Goal: Task Accomplishment & Management: Complete application form

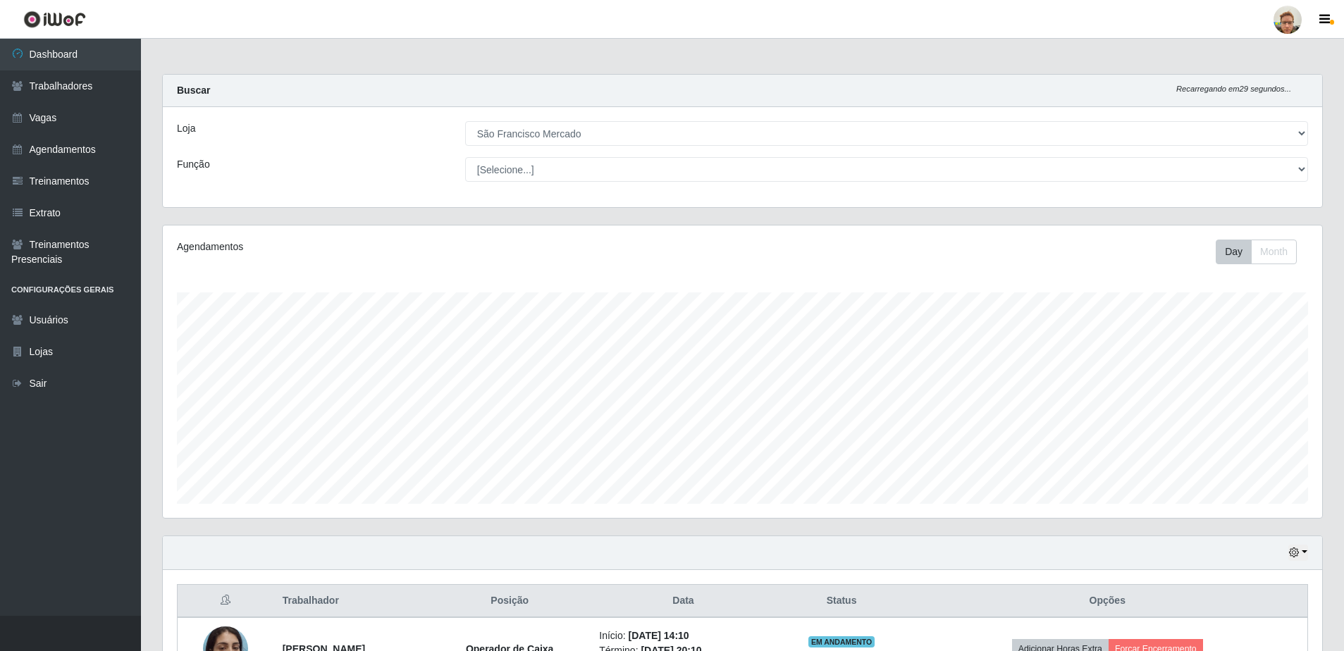
select select "168"
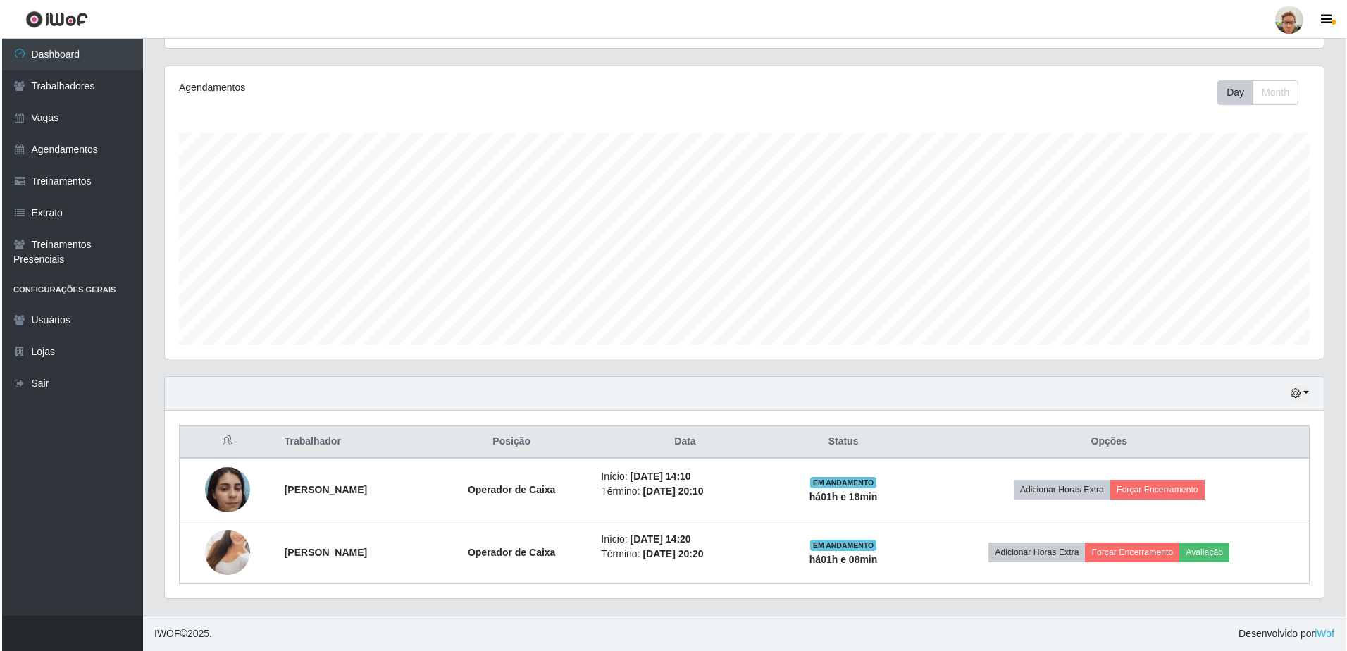
scroll to position [292, 1159]
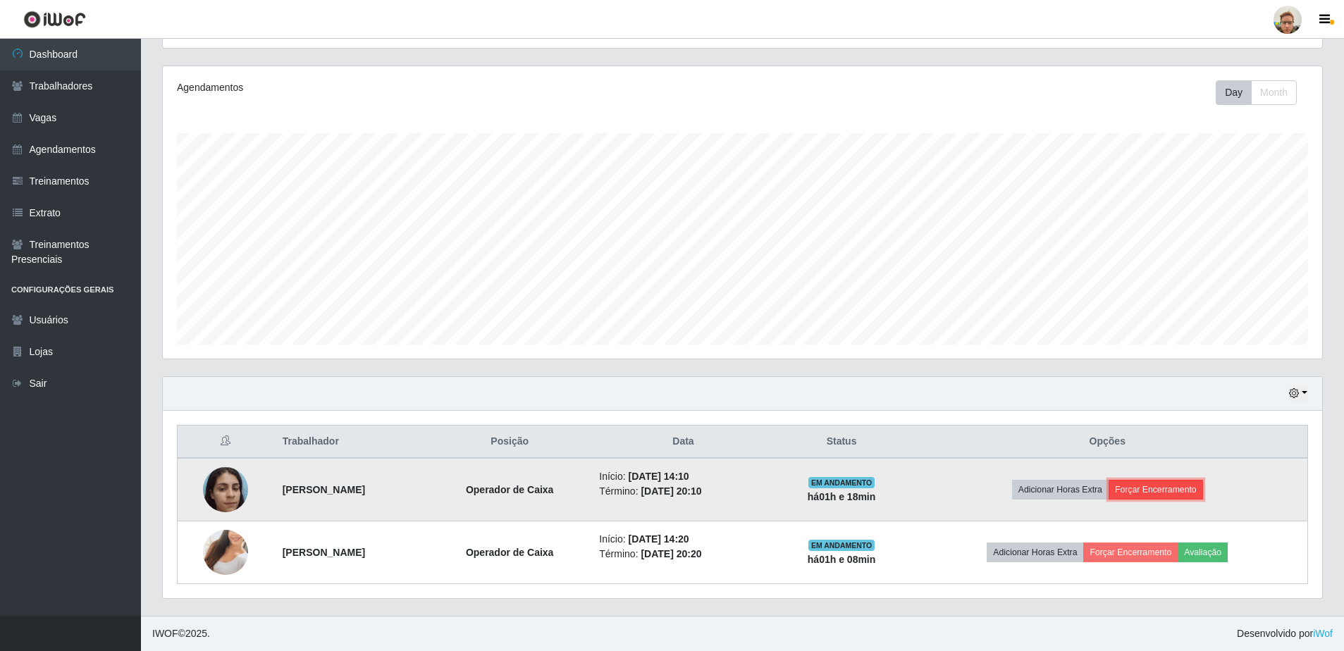
click at [1196, 489] on button "Forçar Encerramento" at bounding box center [1156, 490] width 94 height 20
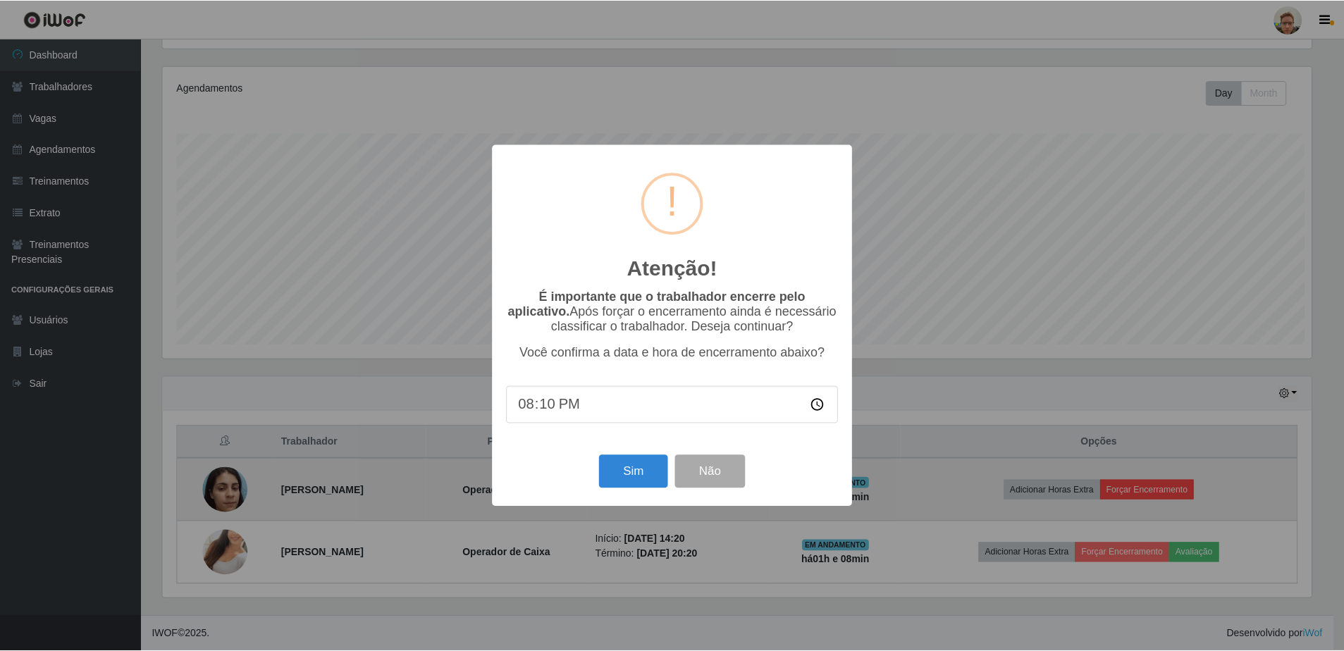
scroll to position [292, 1152]
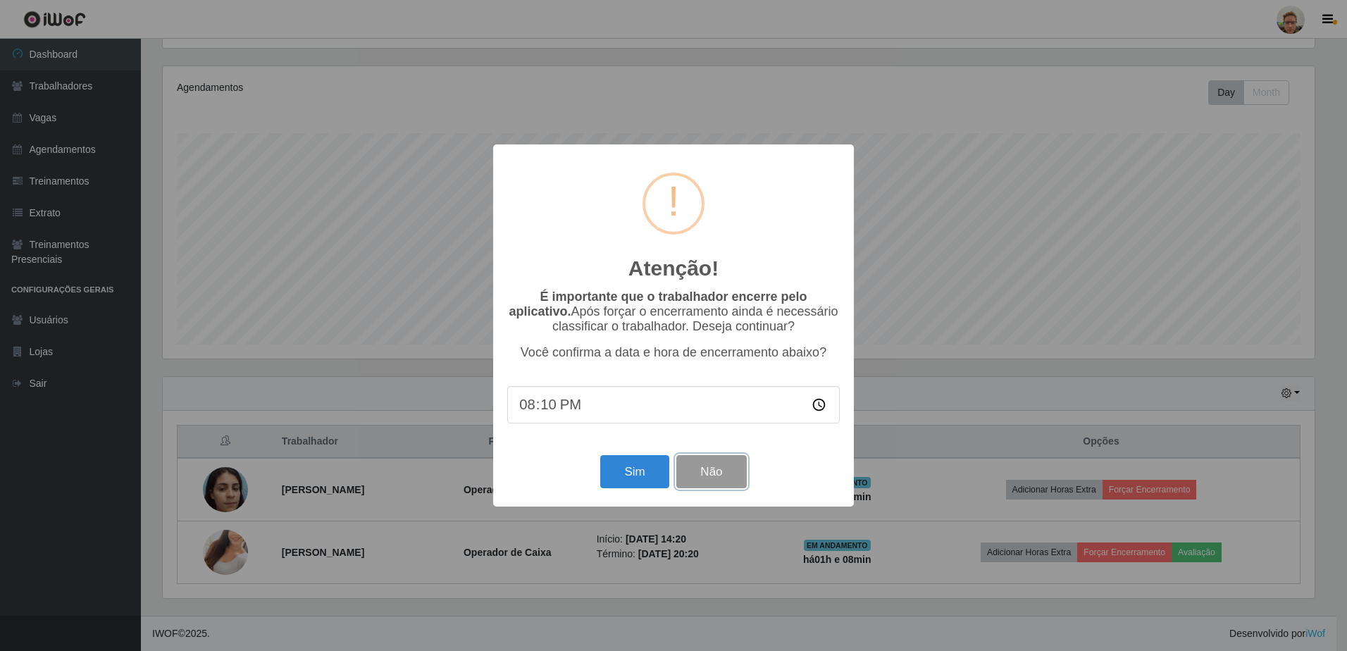
click at [721, 474] on button "Não" at bounding box center [712, 471] width 70 height 33
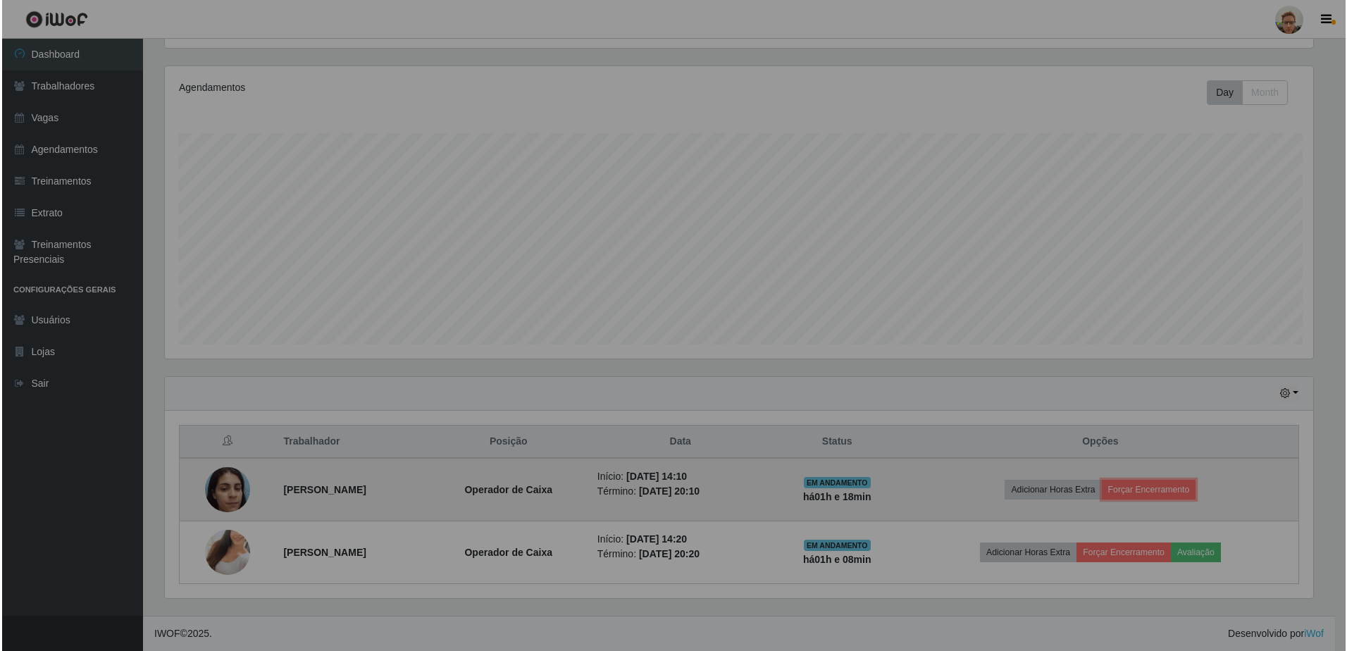
scroll to position [292, 1159]
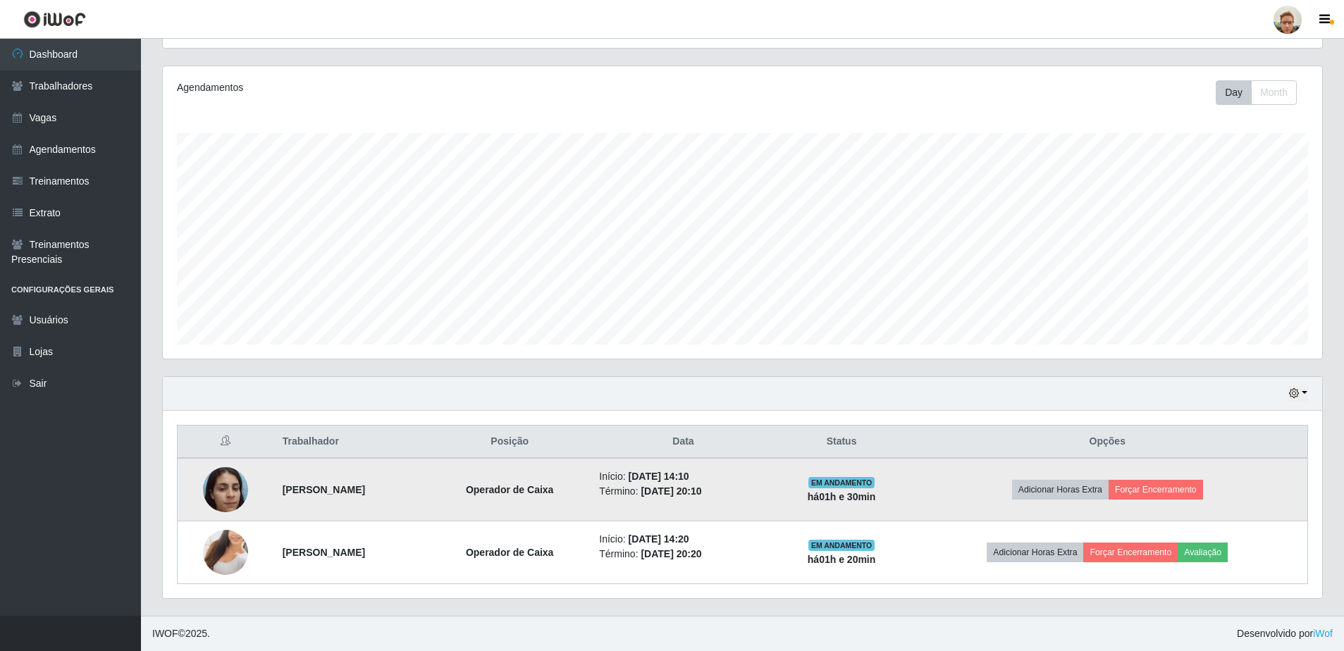
click at [736, 468] on td "Início: [DATE] 14:10 Término: [DATE] 20:10" at bounding box center [683, 489] width 185 height 63
click at [1159, 483] on button "Forçar Encerramento" at bounding box center [1156, 490] width 94 height 20
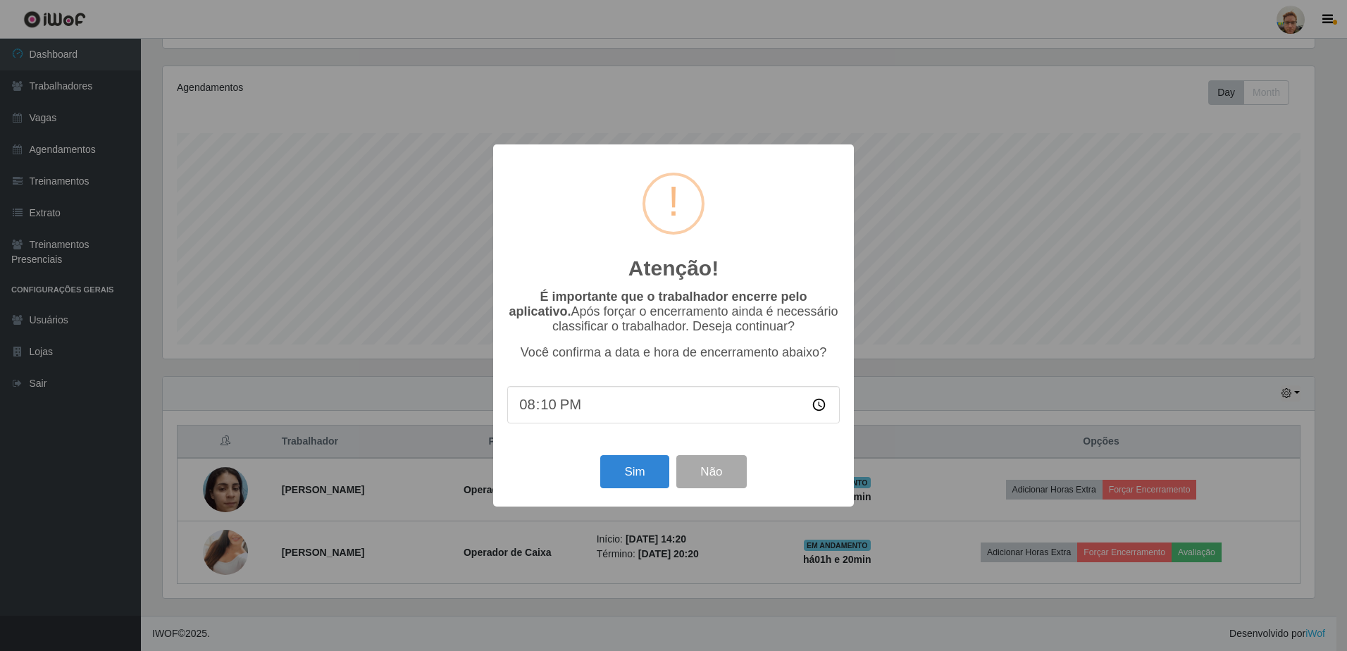
click at [549, 412] on input "20:10" at bounding box center [673, 404] width 333 height 37
drag, startPoint x: 569, startPoint y: 150, endPoint x: 714, endPoint y: 230, distance: 165.0
click at [714, 218] on div "Atenção! × É importante que o trabalhador encerre pelo aplicativo. Após forçar …" at bounding box center [673, 325] width 361 height 362
click at [707, 465] on button "Não" at bounding box center [712, 471] width 70 height 33
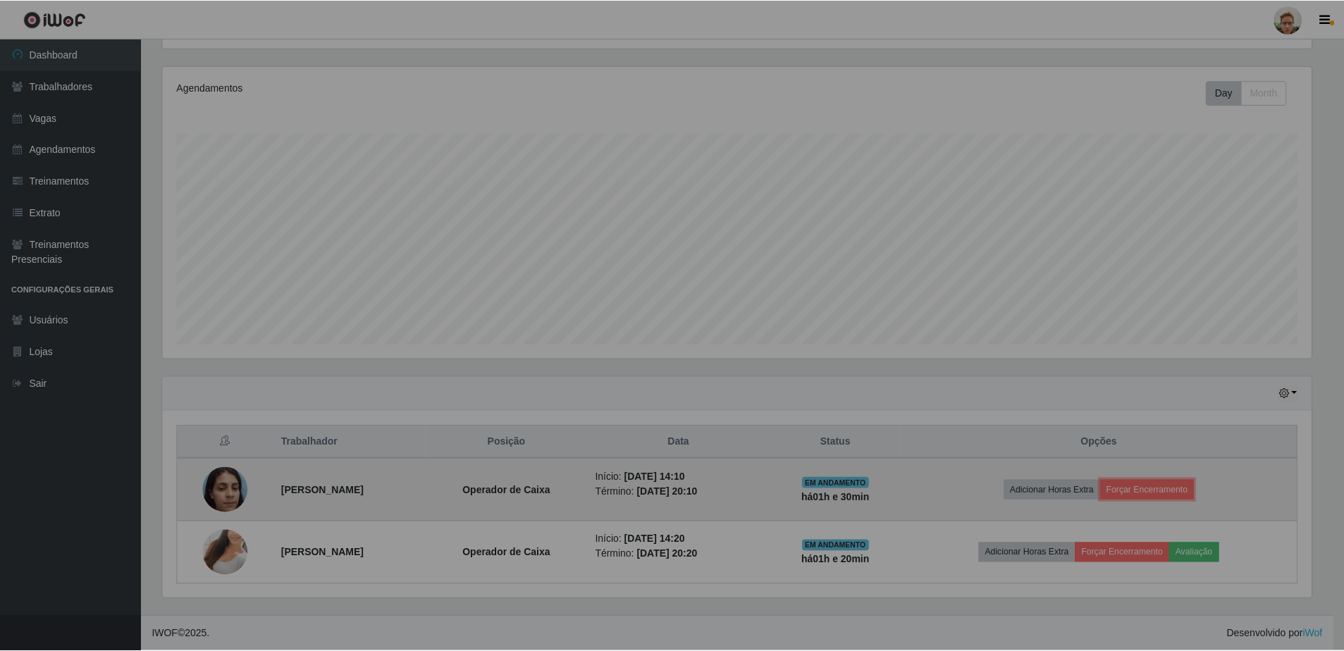
scroll to position [292, 1159]
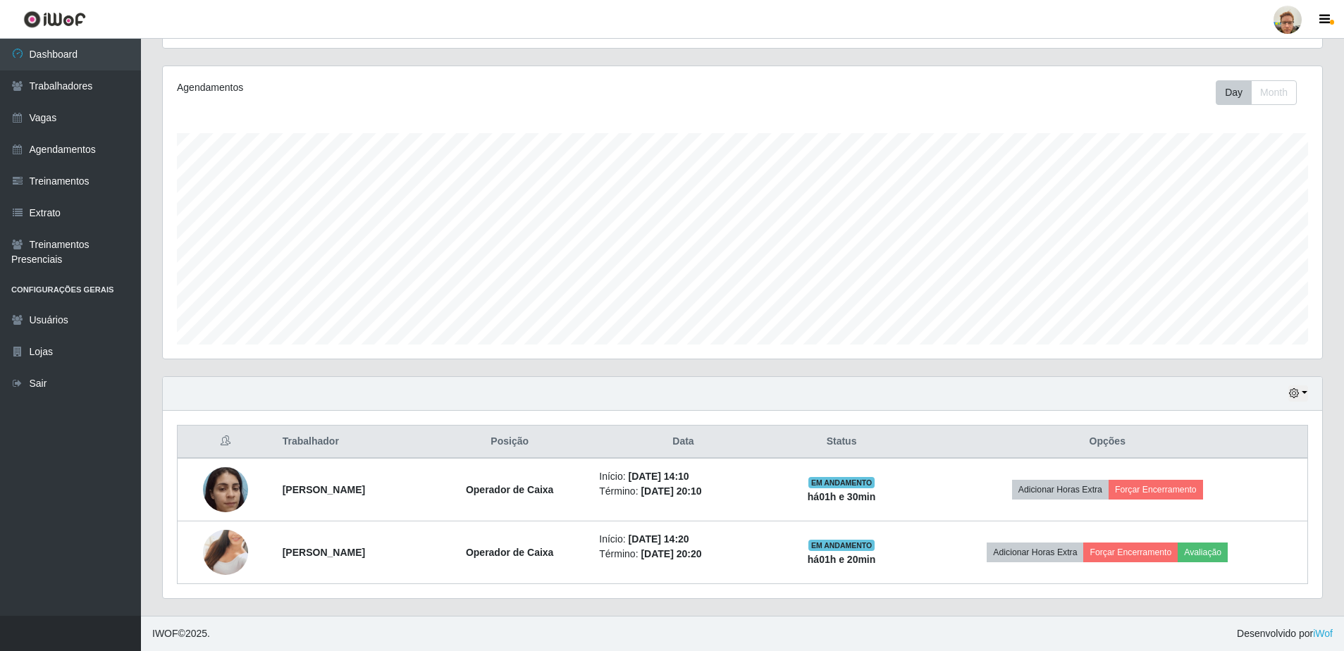
drag, startPoint x: 1188, startPoint y: 498, endPoint x: 913, endPoint y: 402, distance: 291.7
click at [913, 402] on div "Hoje 1 dia 3 dias 1 Semana Não encerrados" at bounding box center [742, 394] width 1159 height 34
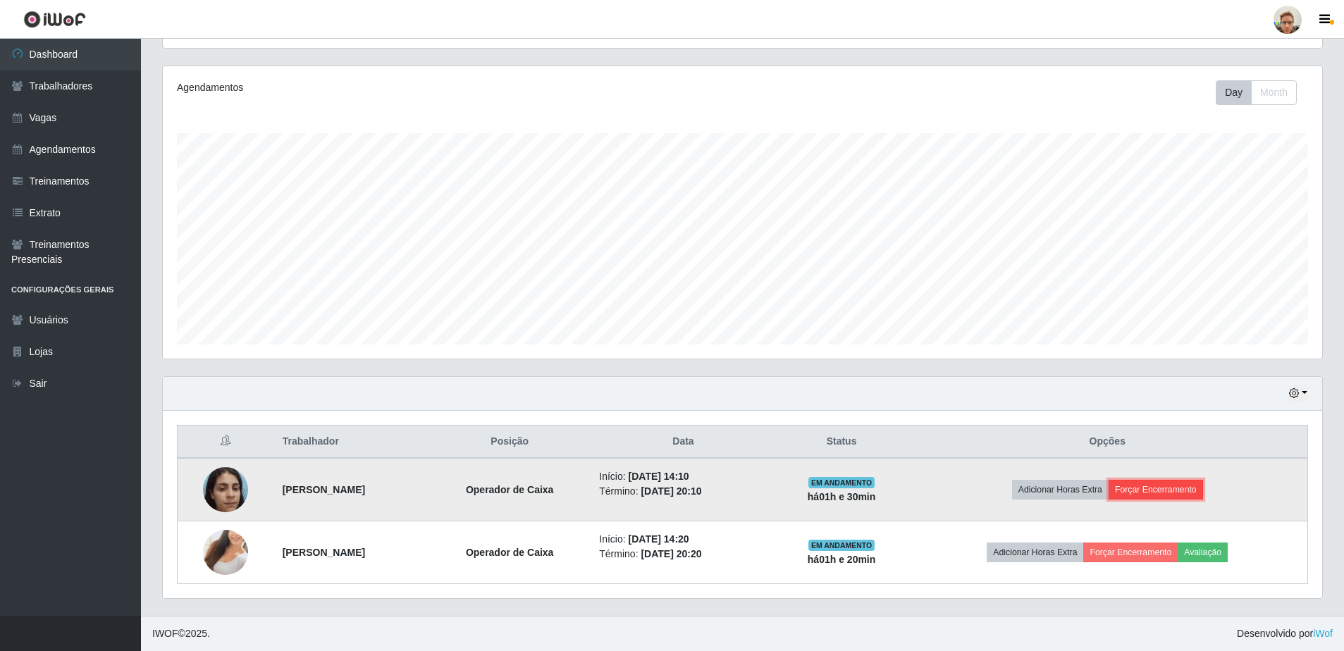
click at [1176, 485] on button "Forçar Encerramento" at bounding box center [1156, 490] width 94 height 20
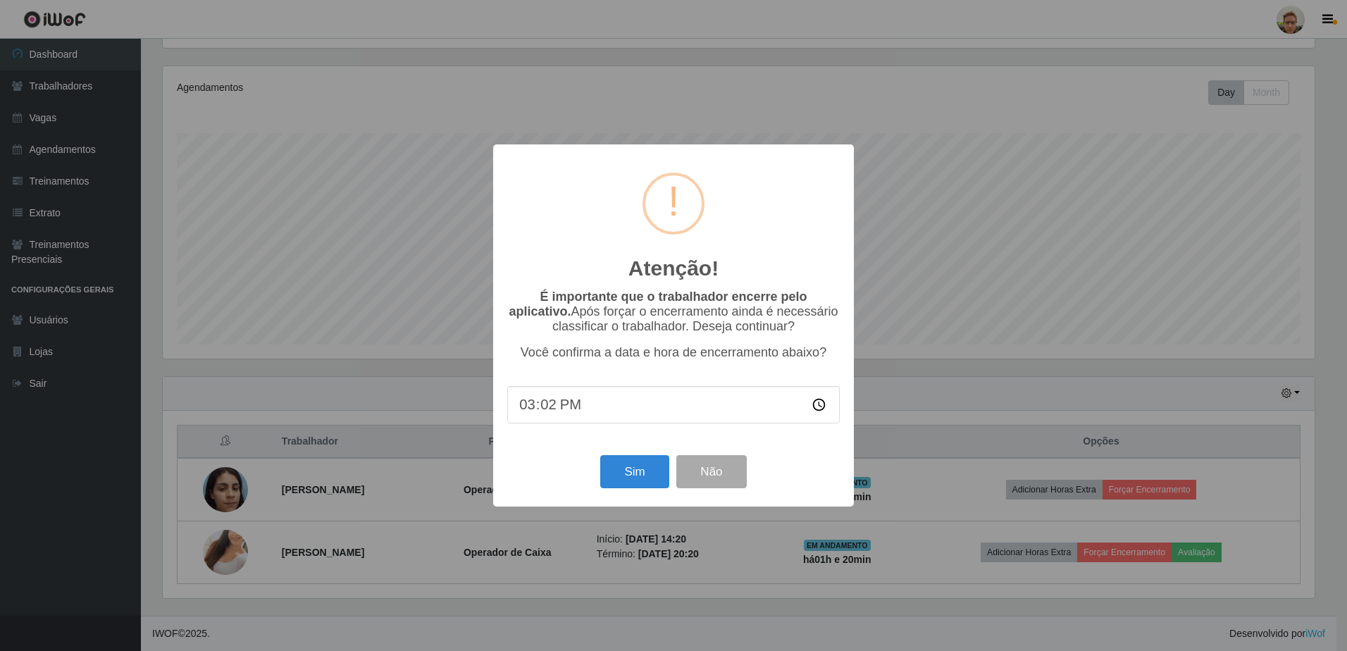
type input "15:25"
click at [643, 482] on button "Sim" at bounding box center [634, 471] width 68 height 33
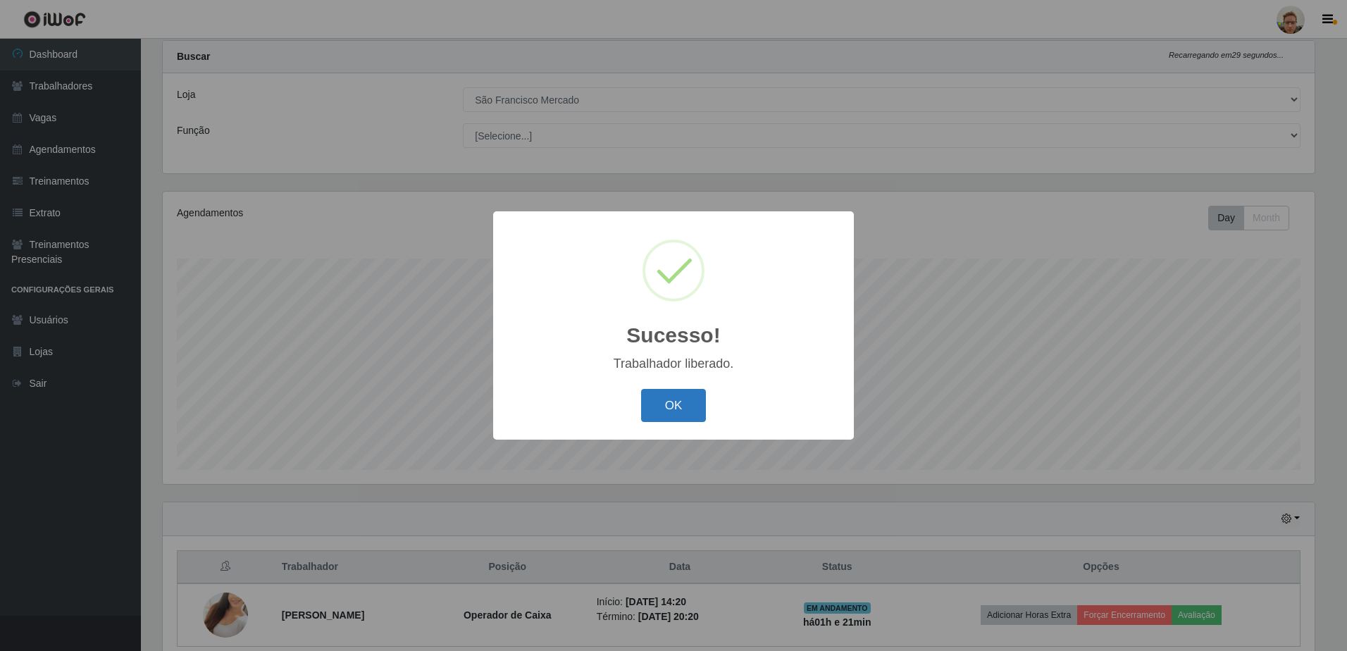
click at [674, 409] on button "OK" at bounding box center [674, 405] width 66 height 33
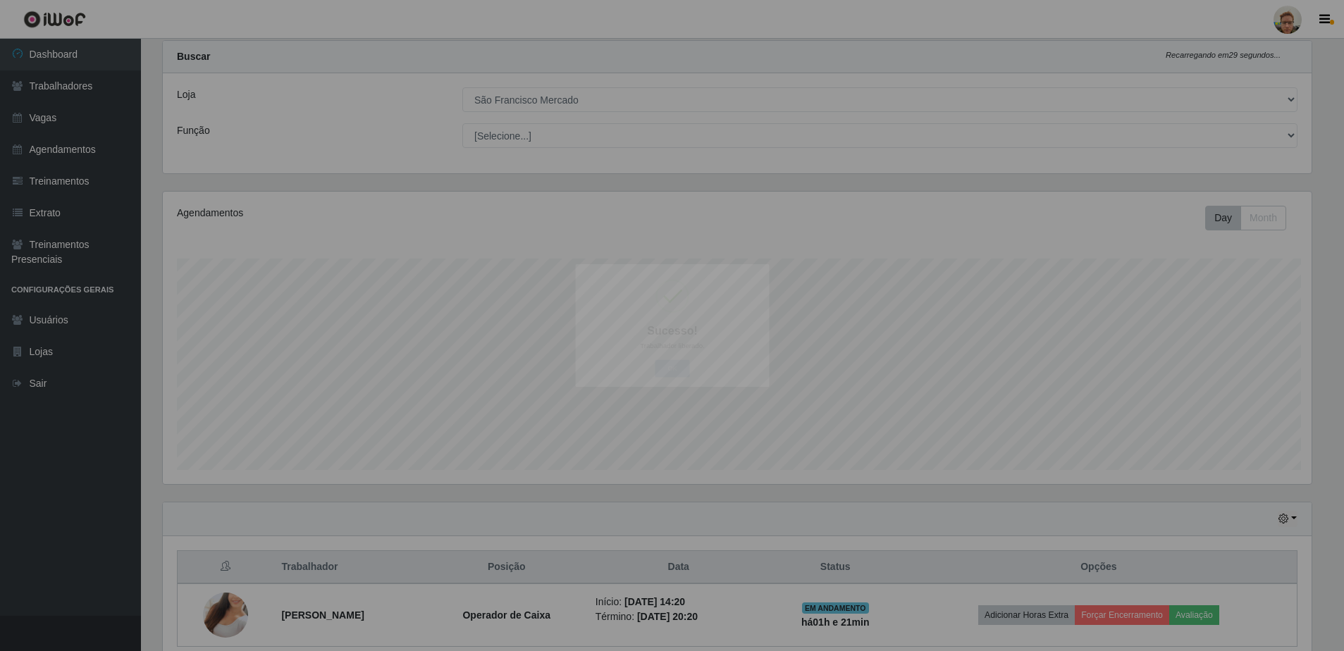
scroll to position [292, 1159]
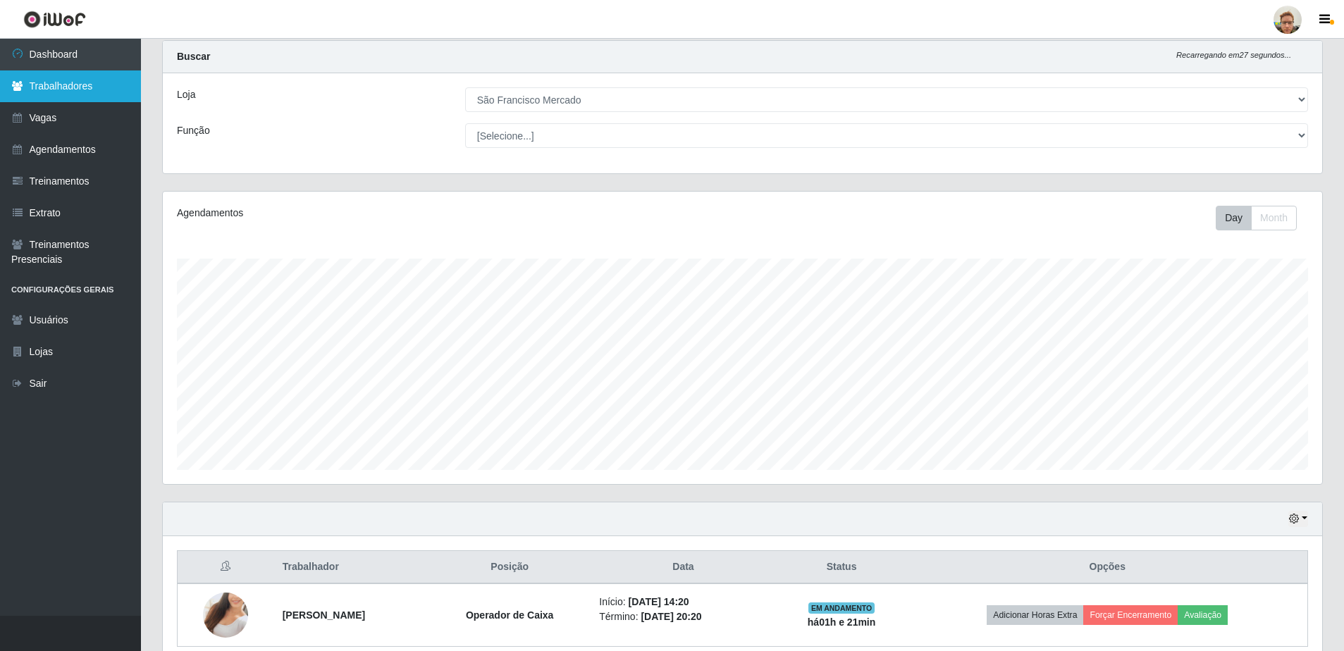
click at [91, 93] on link "Trabalhadores" at bounding box center [70, 86] width 141 height 32
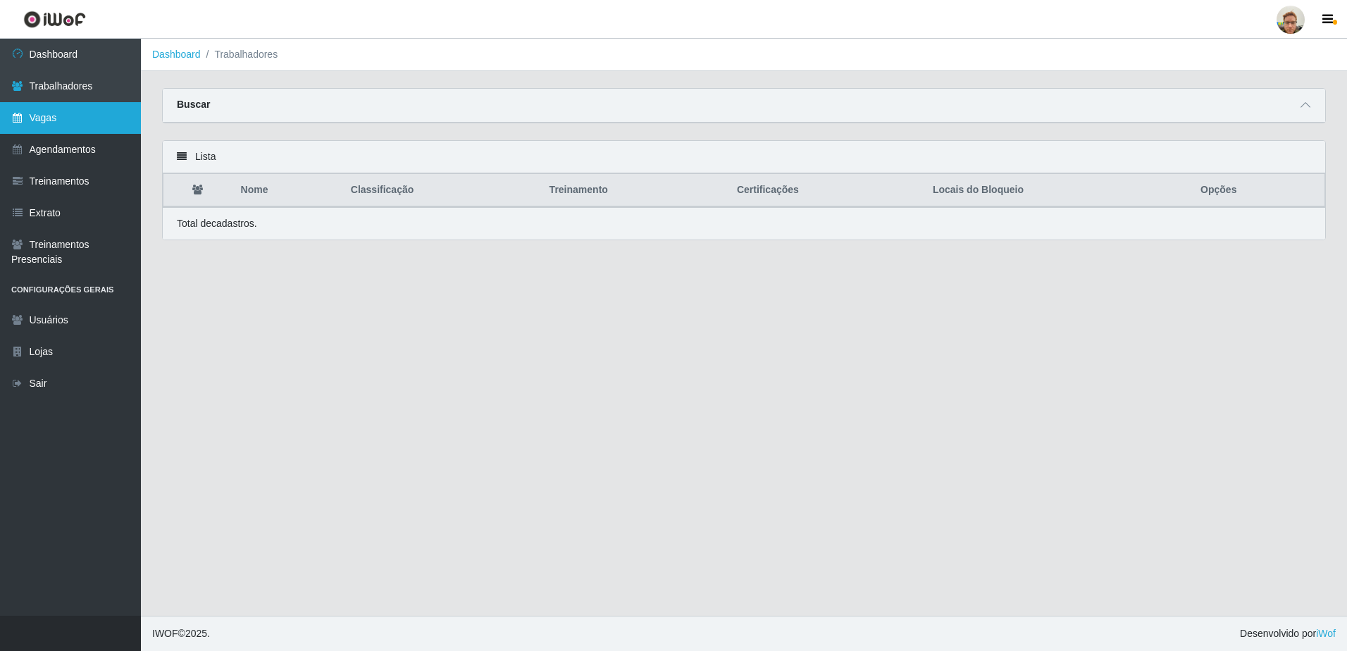
click at [98, 122] on link "Vagas" at bounding box center [70, 118] width 141 height 32
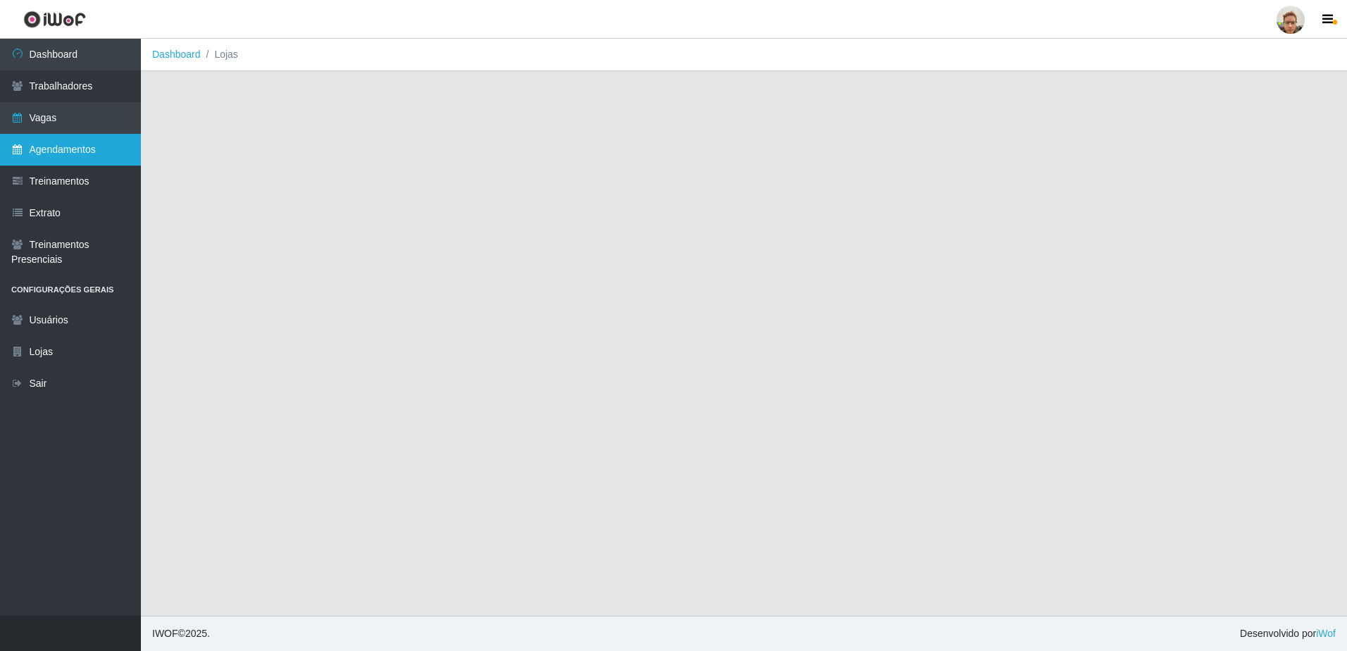
click at [90, 145] on link "Agendamentos" at bounding box center [70, 150] width 141 height 32
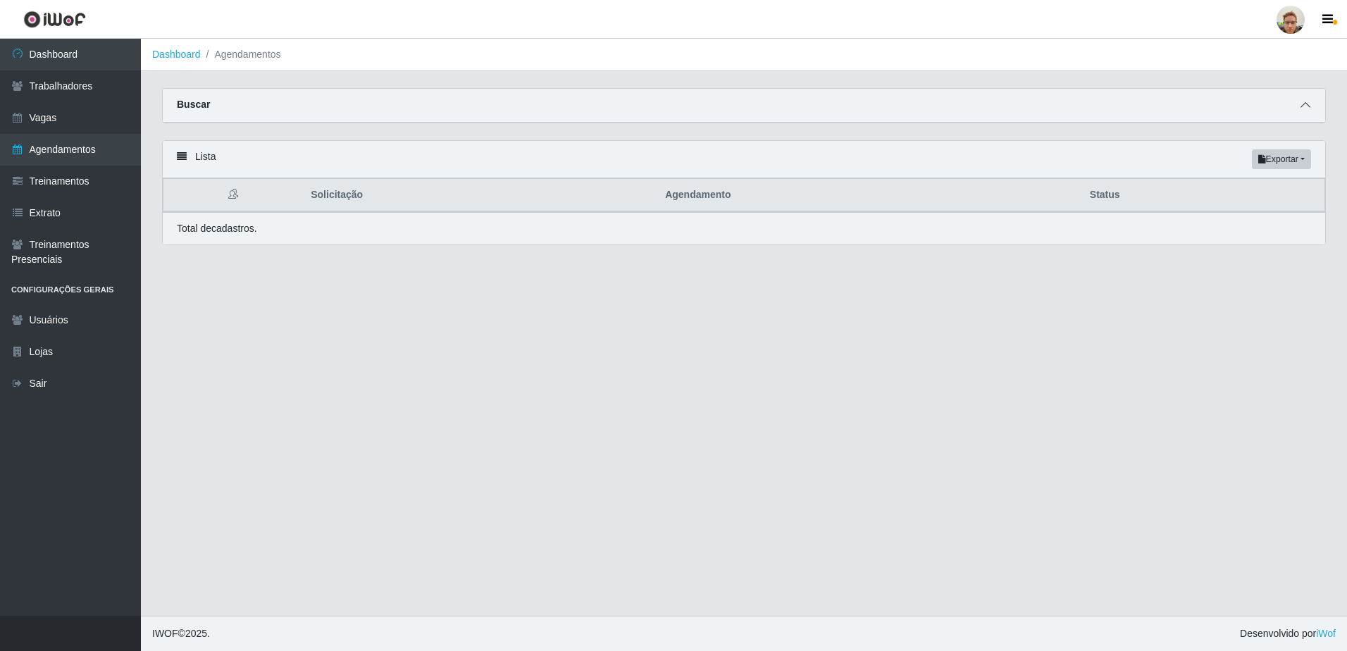
click at [1301, 106] on span at bounding box center [1305, 105] width 17 height 16
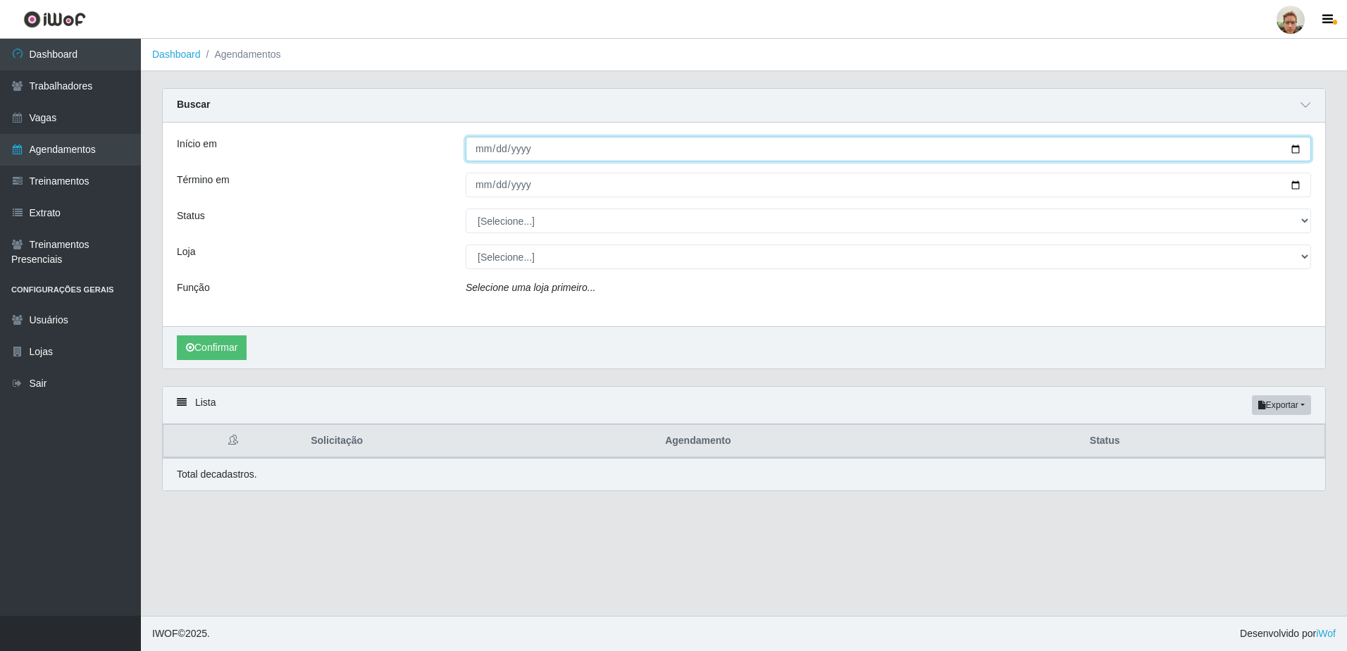
click at [1300, 155] on input "Início em" at bounding box center [889, 149] width 846 height 25
type input "[DATE]"
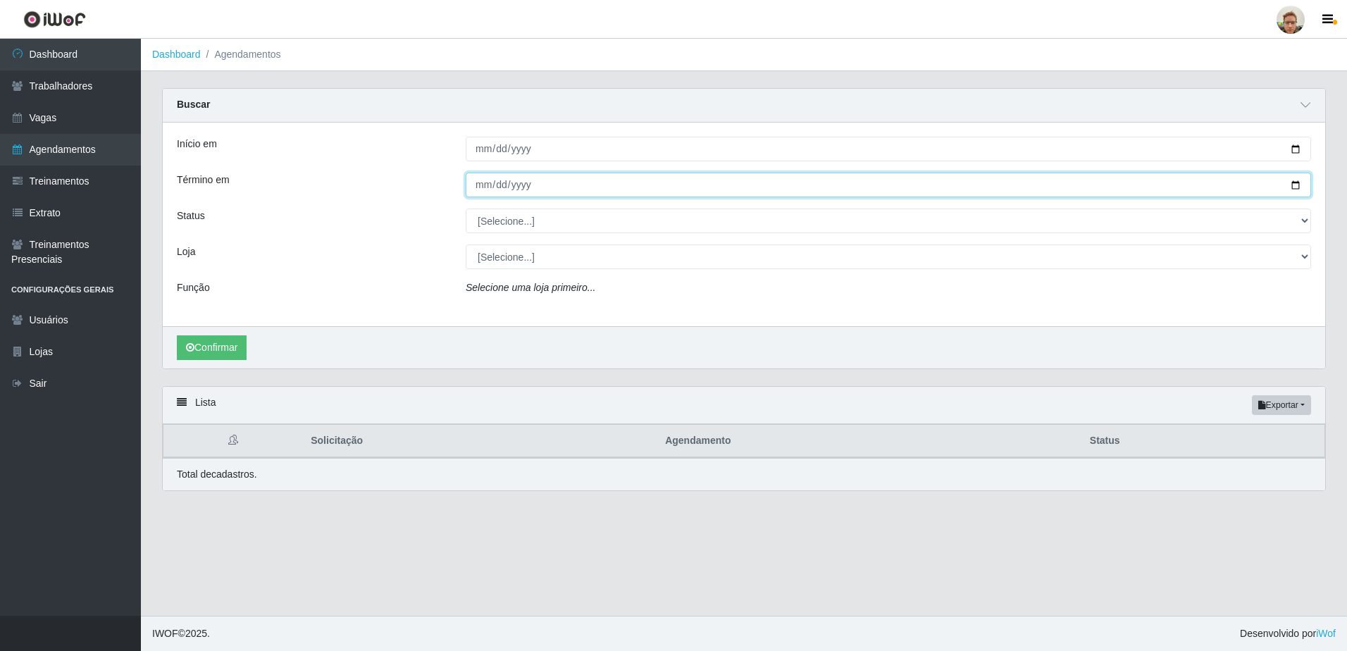
click at [1289, 186] on input "Término em" at bounding box center [889, 185] width 846 height 25
click at [1294, 184] on input "Término em" at bounding box center [889, 185] width 846 height 25
type input "[DATE]"
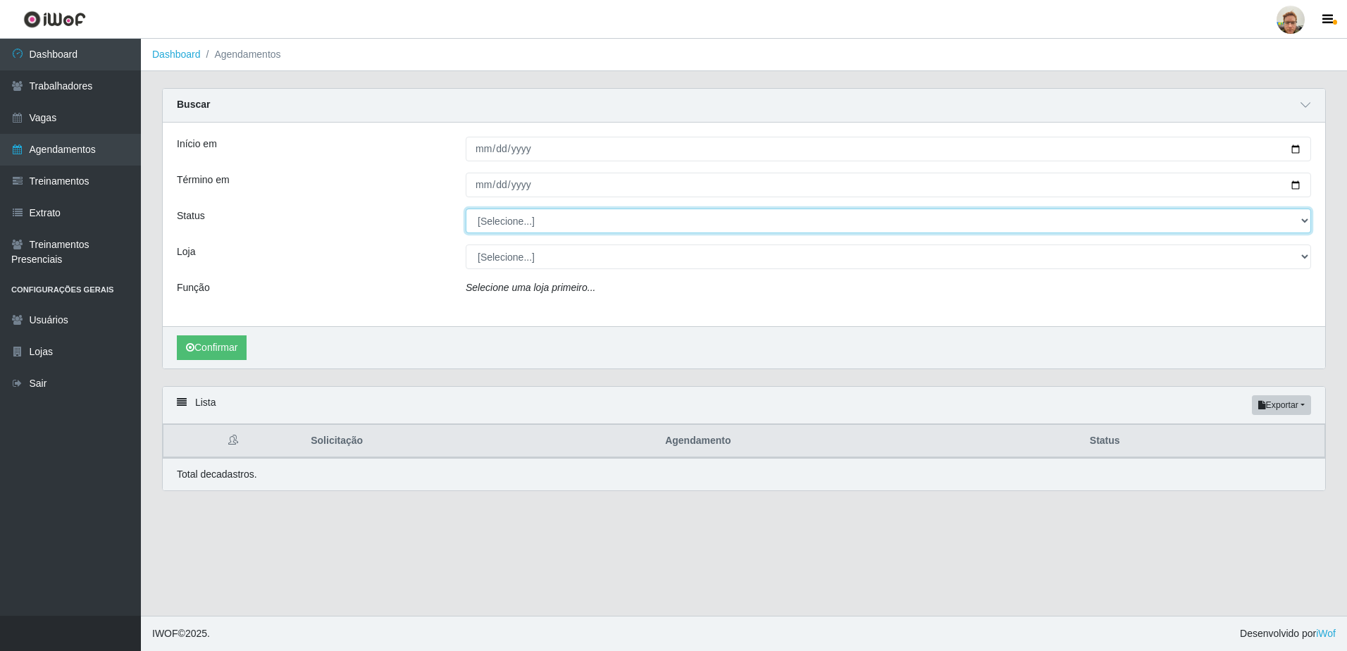
click at [538, 220] on select "[Selecione...] AGENDADO AGUARDANDO LIBERAR EM ANDAMENTO EM REVISÃO FINALIZADO C…" at bounding box center [889, 221] width 846 height 25
select select "AGENDADO"
click at [466, 209] on select "[Selecione...] AGENDADO AGUARDANDO LIBERAR EM ANDAMENTO EM REVISÃO FINALIZADO C…" at bounding box center [889, 221] width 846 height 25
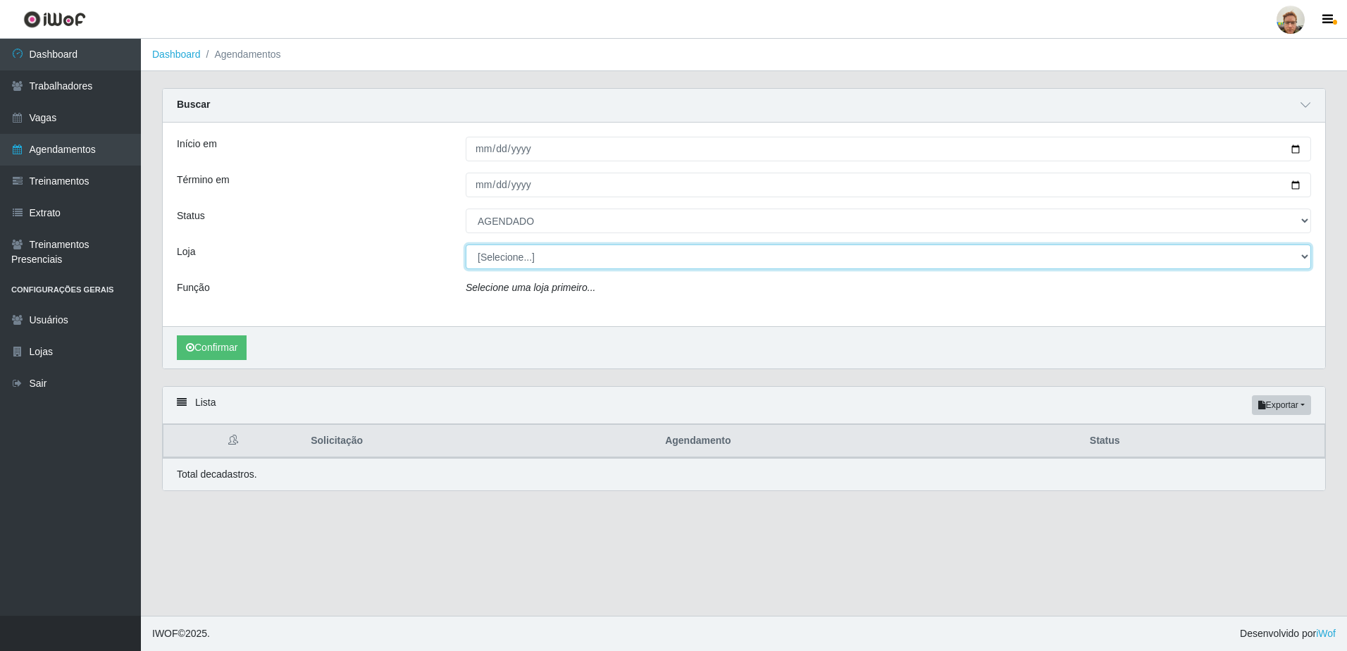
click at [498, 258] on select "[Selecione...] [GEOGRAPHIC_DATA]" at bounding box center [889, 257] width 846 height 25
select select "168"
click at [466, 245] on select "[Selecione...] [GEOGRAPHIC_DATA]" at bounding box center [889, 257] width 846 height 25
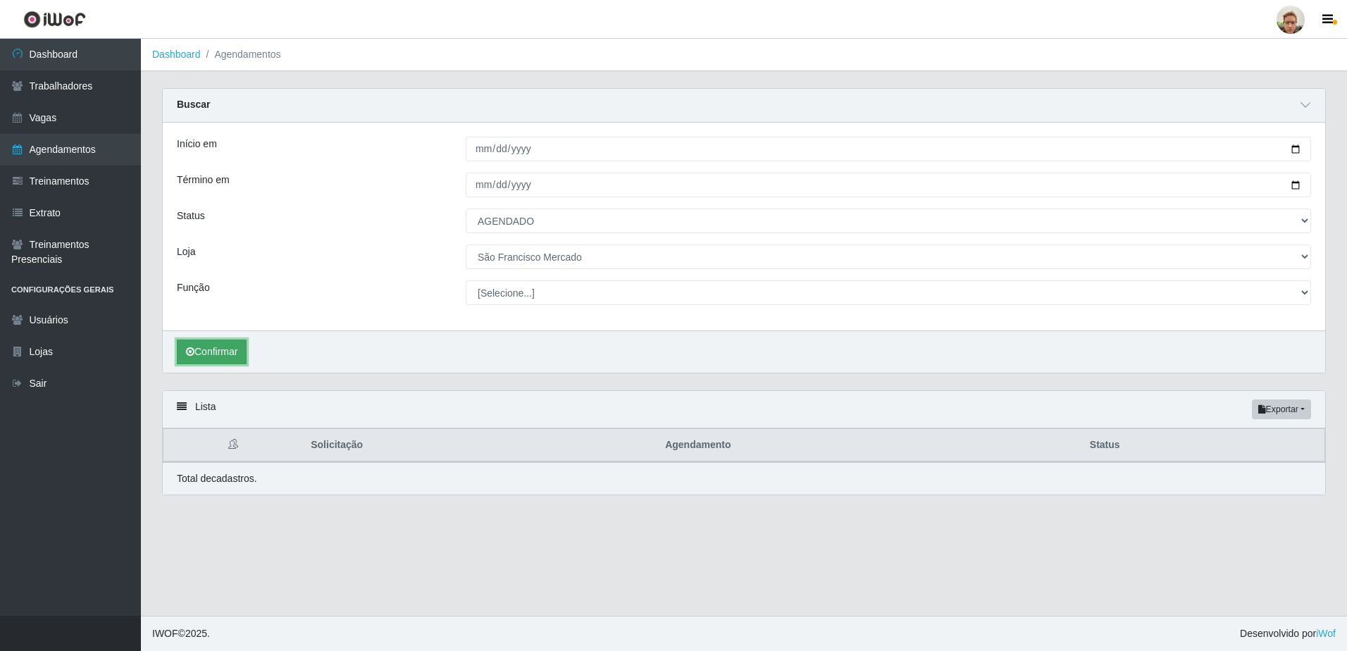
click at [195, 359] on button "Confirmar" at bounding box center [212, 352] width 70 height 25
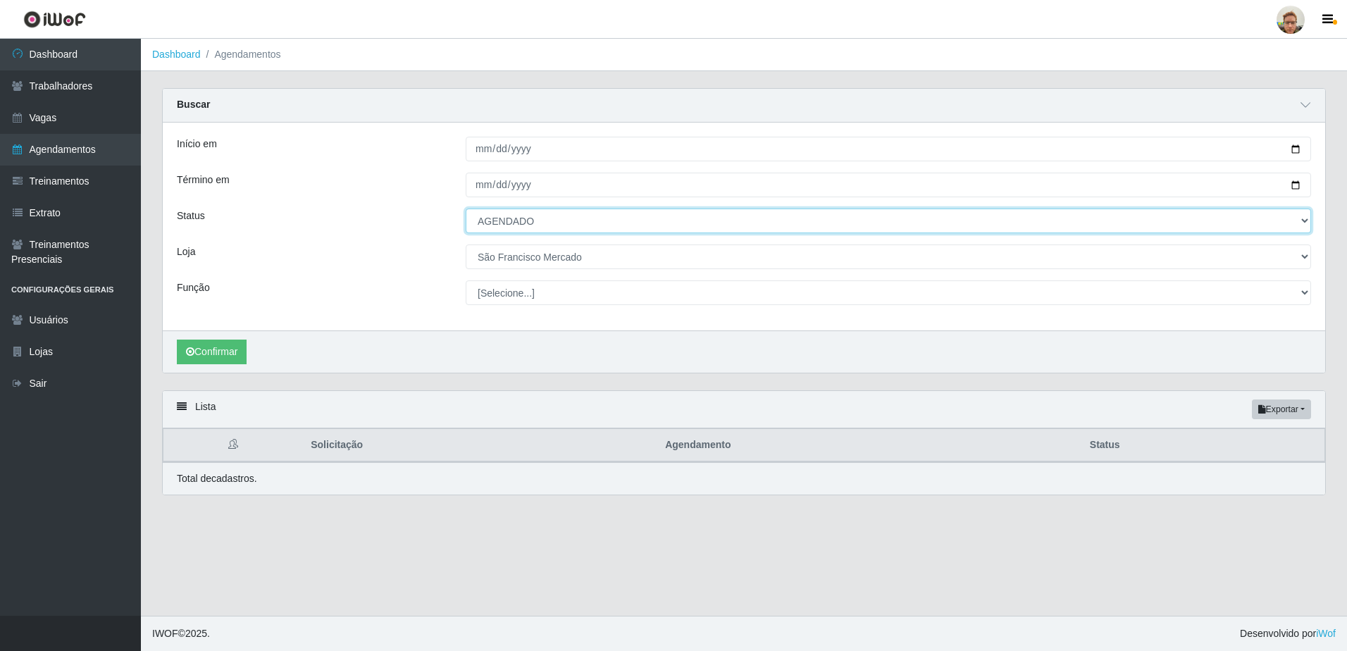
click at [518, 225] on select "[Selecione...] AGENDADO AGUARDANDO LIBERAR EM ANDAMENTO EM REVISÃO FINALIZADO C…" at bounding box center [889, 221] width 846 height 25
select select "FINALIZADO"
click at [466, 209] on select "[Selecione...] AGENDADO AGUARDANDO LIBERAR EM ANDAMENTO EM REVISÃO FINALIZADO C…" at bounding box center [889, 221] width 846 height 25
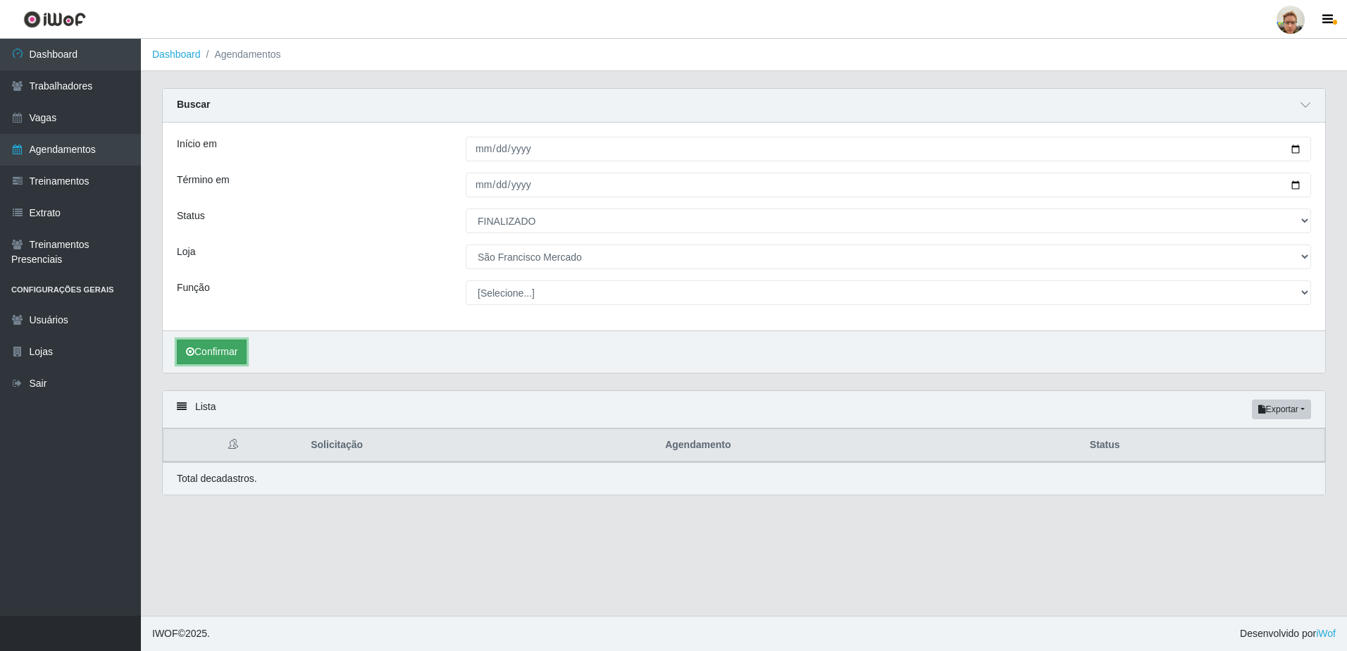
click at [228, 361] on button "Confirmar" at bounding box center [212, 352] width 70 height 25
click at [231, 353] on button "Confirmar" at bounding box center [212, 352] width 70 height 25
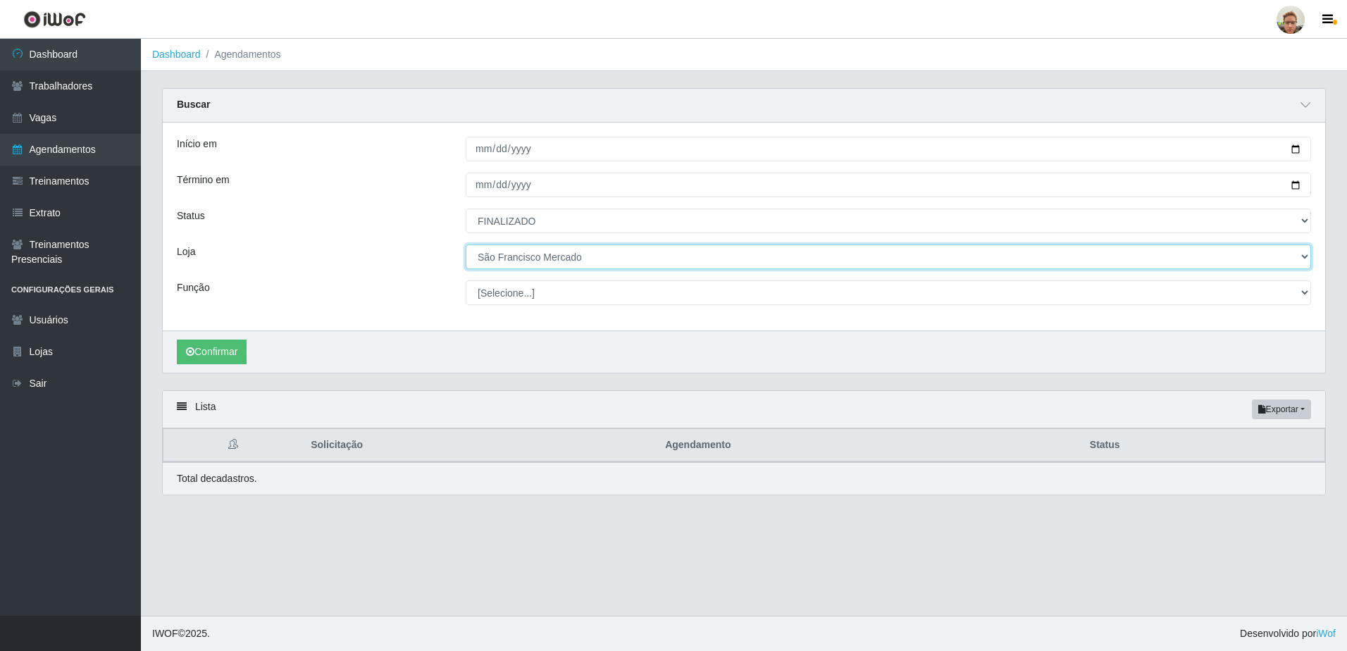
click at [510, 266] on select "[Selecione...] [GEOGRAPHIC_DATA]" at bounding box center [889, 257] width 846 height 25
click at [466, 245] on select "[Selecione...] [GEOGRAPHIC_DATA]" at bounding box center [889, 257] width 846 height 25
drag, startPoint x: 521, startPoint y: 259, endPoint x: 530, endPoint y: 271, distance: 15.1
click at [521, 259] on select "[Selecione...] [GEOGRAPHIC_DATA]" at bounding box center [889, 257] width 846 height 25
select select "168"
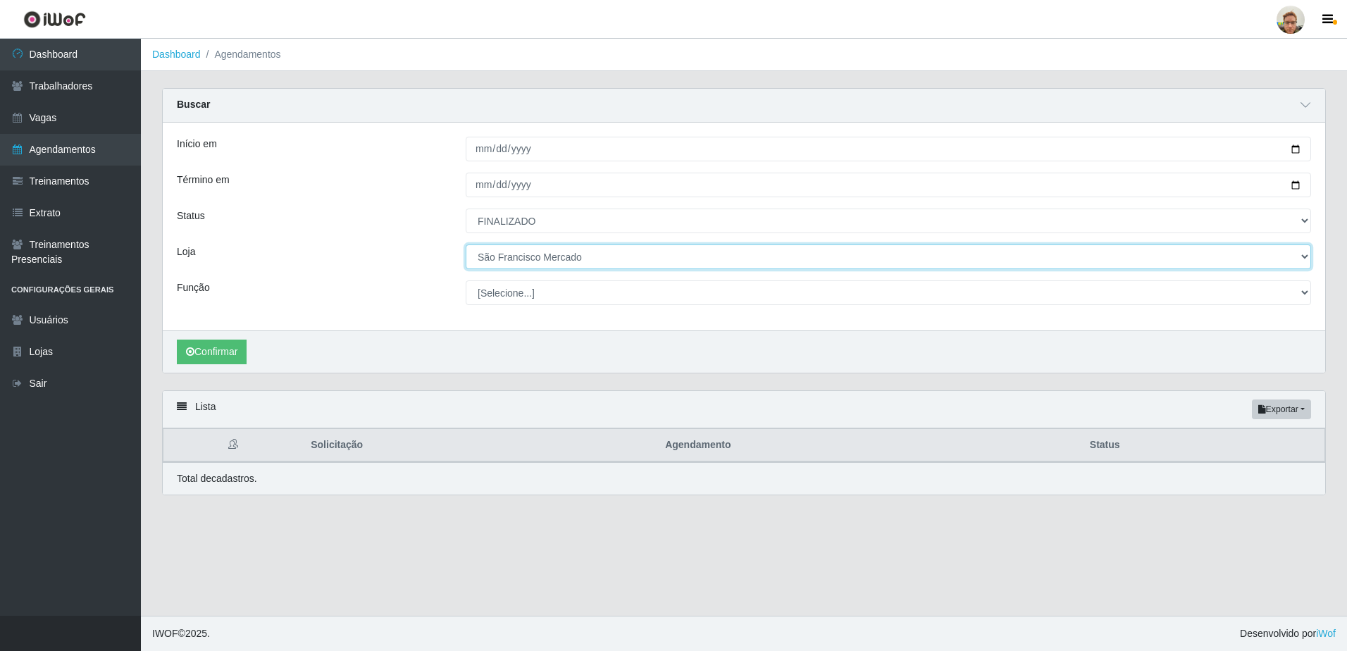
click at [466, 245] on select "[Selecione...] [GEOGRAPHIC_DATA]" at bounding box center [889, 257] width 846 height 25
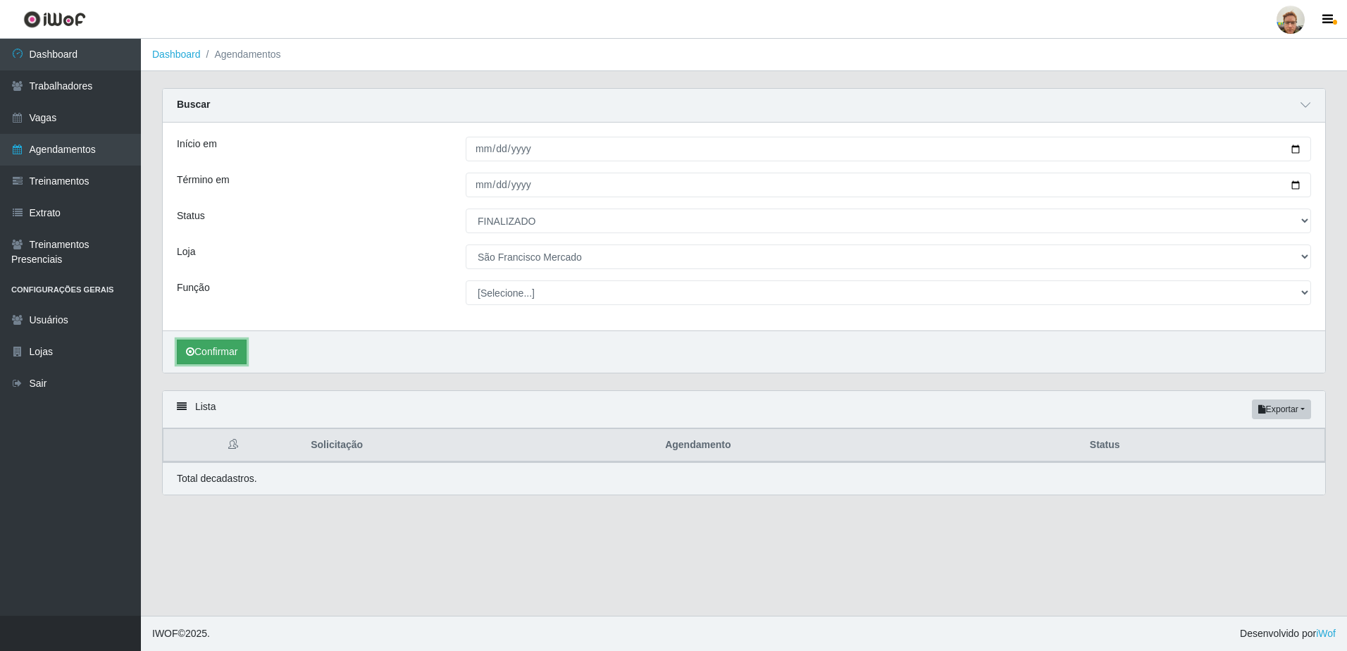
click at [238, 345] on button "Confirmar" at bounding box center [212, 352] width 70 height 25
